Goal: Transaction & Acquisition: Obtain resource

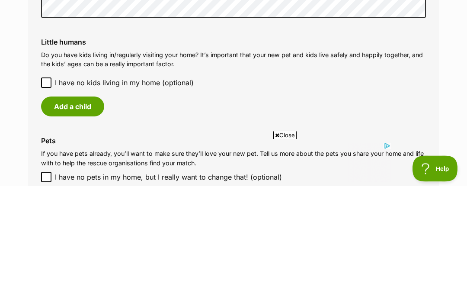
scroll to position [716, 0]
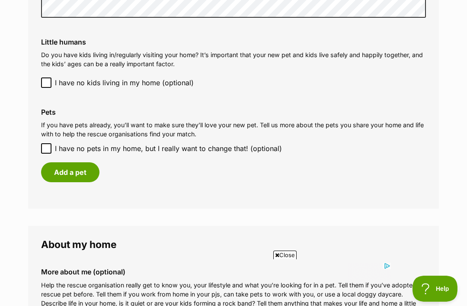
click at [50, 145] on input "I have no pets in my home, but I really want to change that! (optional)" at bounding box center [46, 148] width 10 height 10
checkbox input "true"
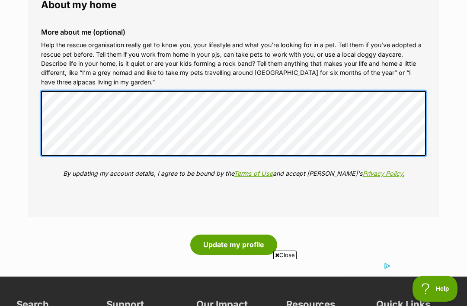
scroll to position [0, 0]
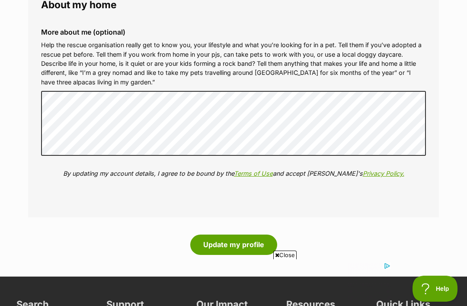
click at [238, 234] on button "Update my profile" at bounding box center [233, 244] width 87 height 20
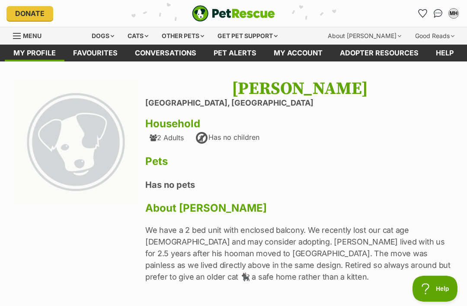
click at [103, 53] on link "Favourites" at bounding box center [95, 53] width 62 height 17
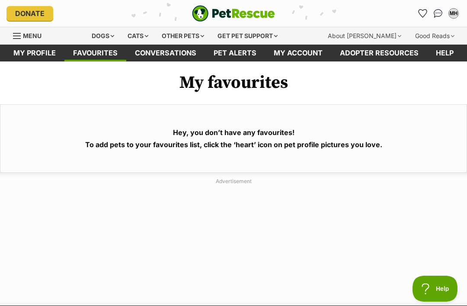
click at [144, 35] on div "Cats" at bounding box center [138, 35] width 33 height 17
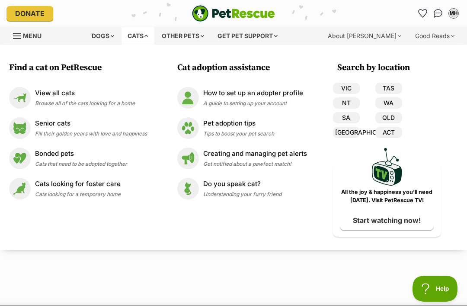
click at [98, 107] on link "View all cats Browse all of the cats looking for a home" at bounding box center [78, 98] width 138 height 22
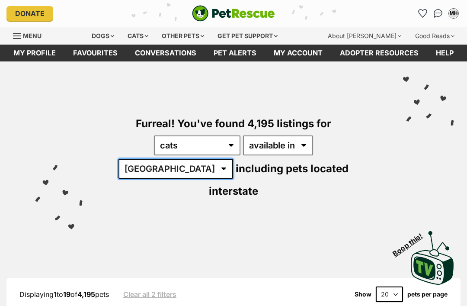
click at [233, 159] on select "Australia ACT NSW NT QLD SA TAS VIC WA" at bounding box center [176, 169] width 115 height 20
select select "[GEOGRAPHIC_DATA]"
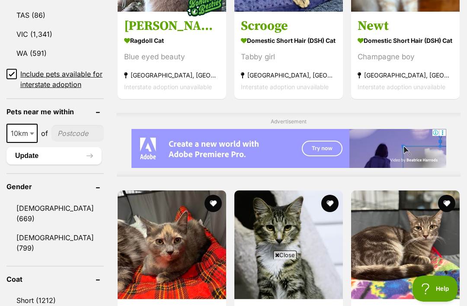
click at [33, 139] on span at bounding box center [33, 133] width 9 height 19
click at [30, 135] on b at bounding box center [32, 133] width 4 height 3
click at [26, 139] on span "10km" at bounding box center [21, 133] width 29 height 12
select select "25"
click at [61, 140] on input"] "postcode" at bounding box center [78, 133] width 51 height 16
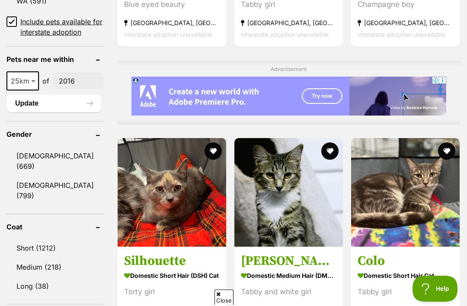
type input"] "2016"
click at [62, 109] on button "Update" at bounding box center [53, 103] width 95 height 17
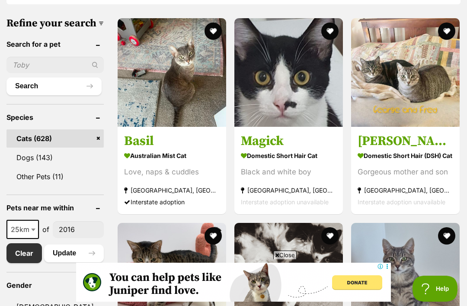
scroll to position [283, 0]
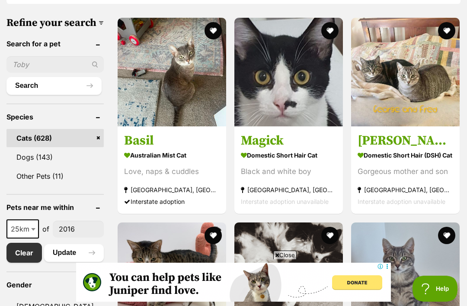
click at [22, 72] on input "text" at bounding box center [54, 64] width 97 height 16
type input "Ivan"
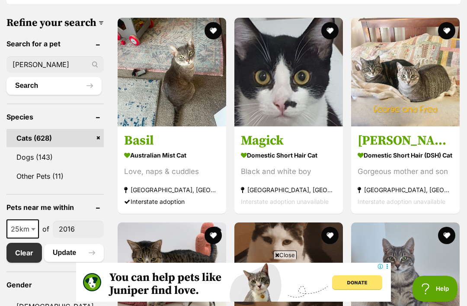
click at [51, 94] on button "Search" at bounding box center [53, 85] width 95 height 17
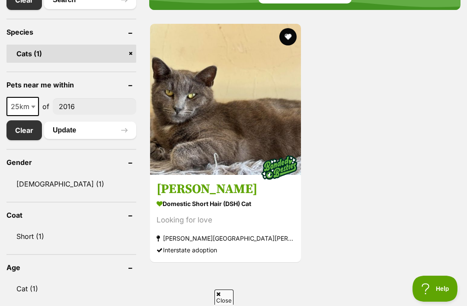
click at [292, 32] on button "favourite" at bounding box center [287, 36] width 17 height 17
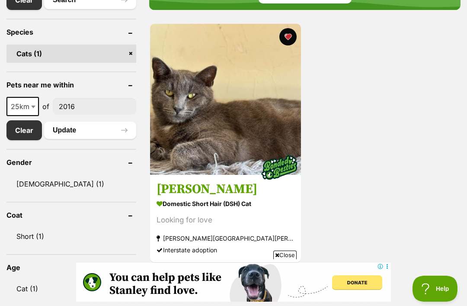
click at [275, 235] on strong "[PERSON_NAME][GEOGRAPHIC_DATA][PERSON_NAME], [GEOGRAPHIC_DATA]" at bounding box center [226, 238] width 138 height 12
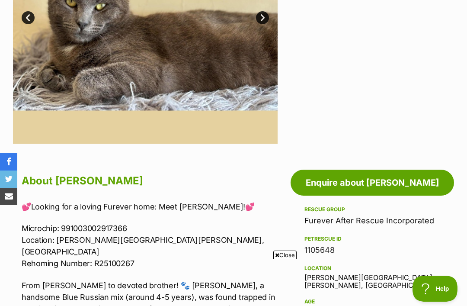
click at [373, 178] on link "Enquire about [PERSON_NAME]" at bounding box center [373, 183] width 164 height 26
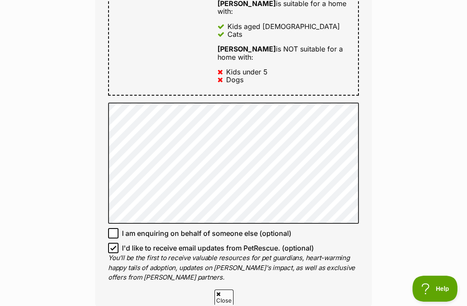
click at [117, 243] on input "I'd like to receive email updates from PetRescue. (optional)" at bounding box center [113, 248] width 10 height 10
checkbox input "false"
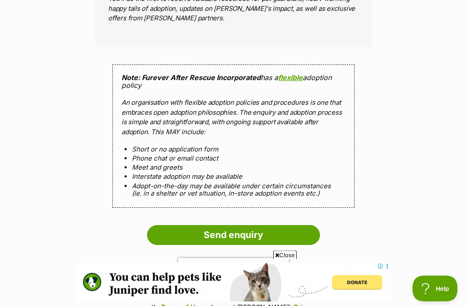
scroll to position [797, 0]
click at [272, 225] on input "Send enquiry" at bounding box center [233, 235] width 173 height 20
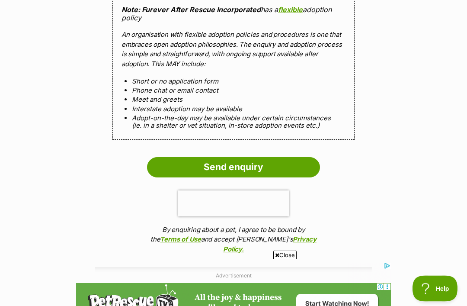
scroll to position [930, 0]
click at [284, 157] on input "Send enquiry" at bounding box center [233, 167] width 173 height 20
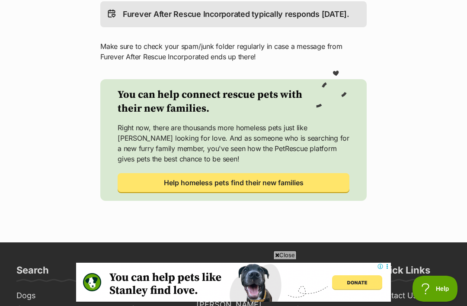
scroll to position [310, 0]
